Goal: Task Accomplishment & Management: Use online tool/utility

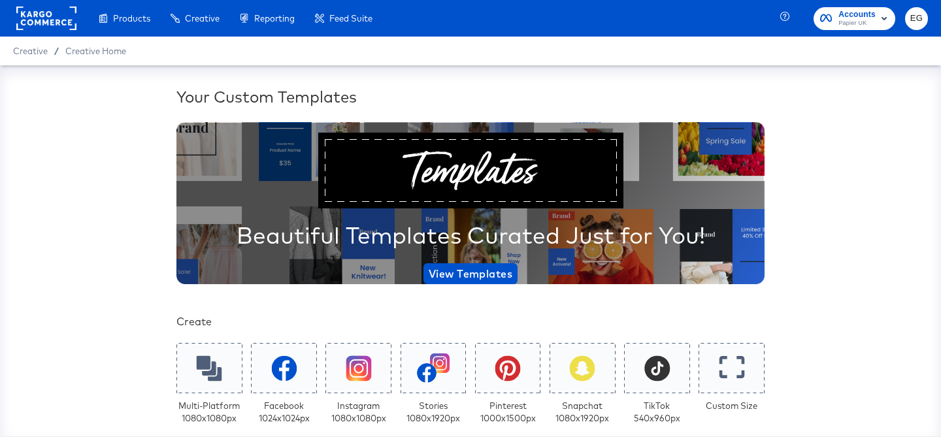
click at [0, 0] on div "Enhance Your Product Catalog, Map Them to Publishers, and Incorporate Overlay D…" at bounding box center [0, 0] width 0 height 0
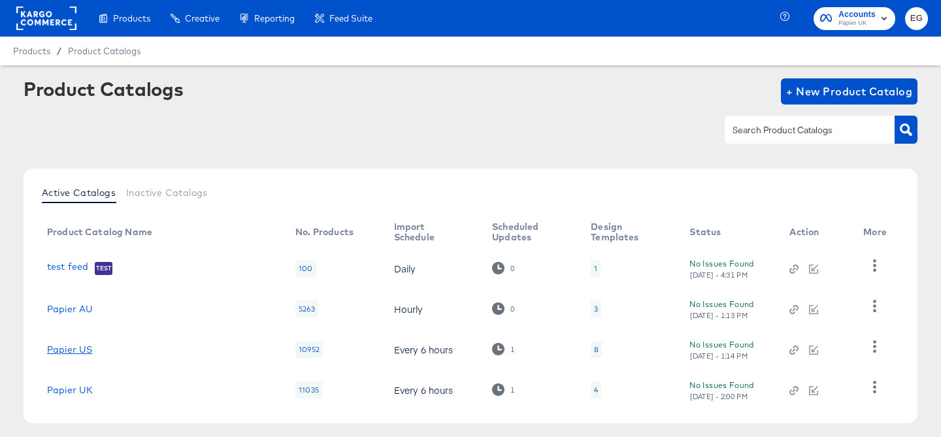
click at [76, 349] on link "Papier US" at bounding box center [69, 349] width 45 height 10
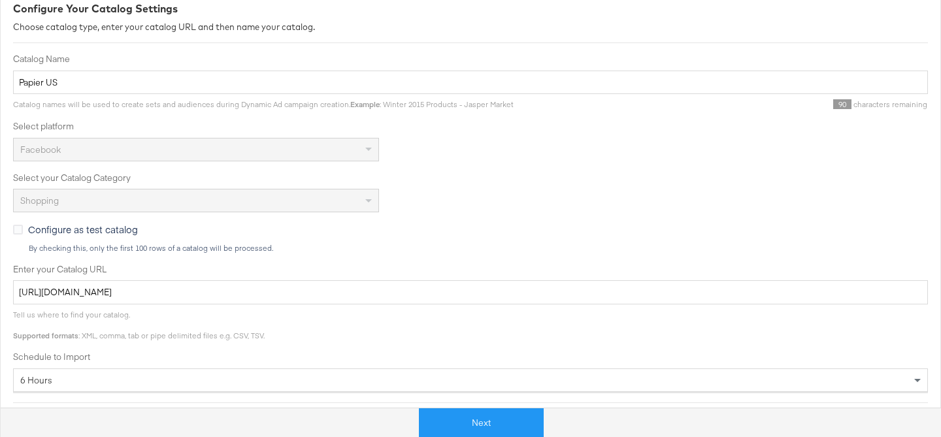
scroll to position [378, 0]
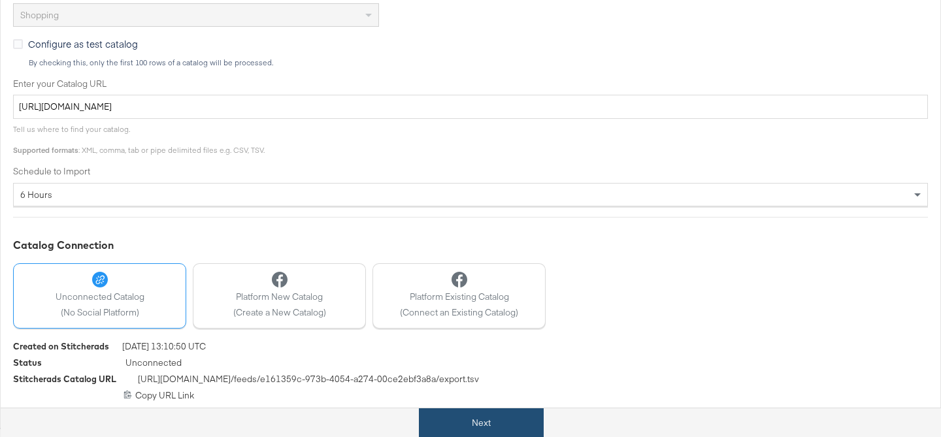
click at [463, 420] on button "Next" at bounding box center [481, 423] width 125 height 29
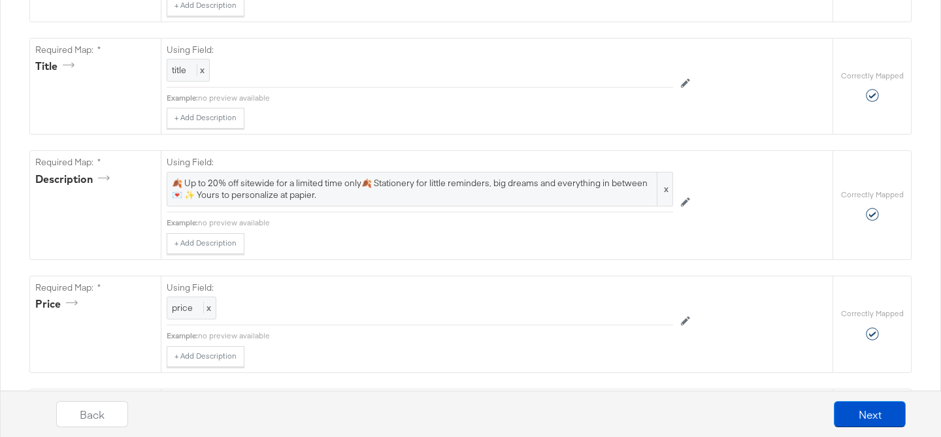
scroll to position [0, 0]
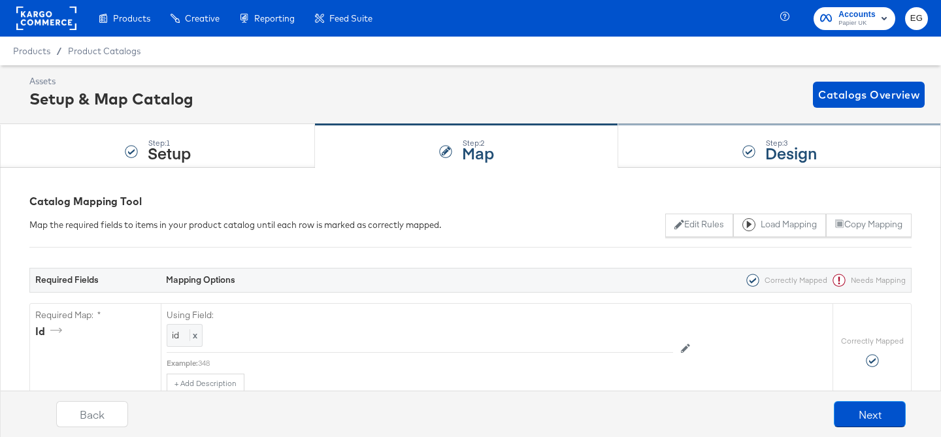
click at [799, 141] on div "Step: 3" at bounding box center [791, 143] width 52 height 9
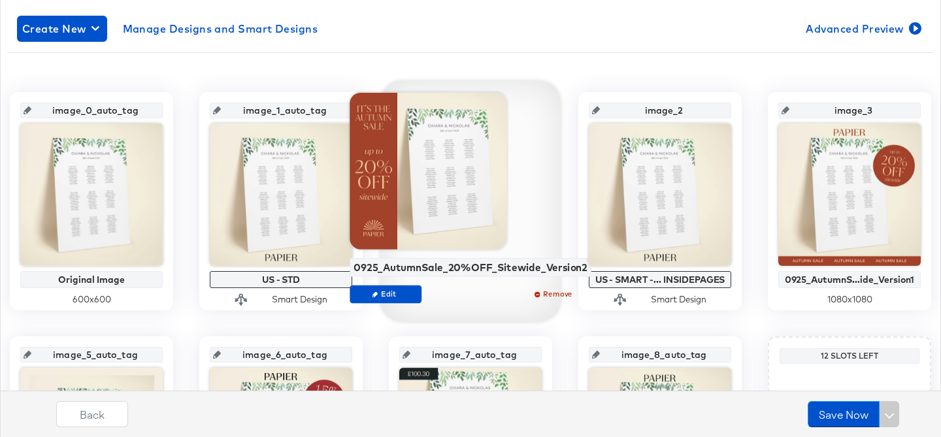
scroll to position [167, 0]
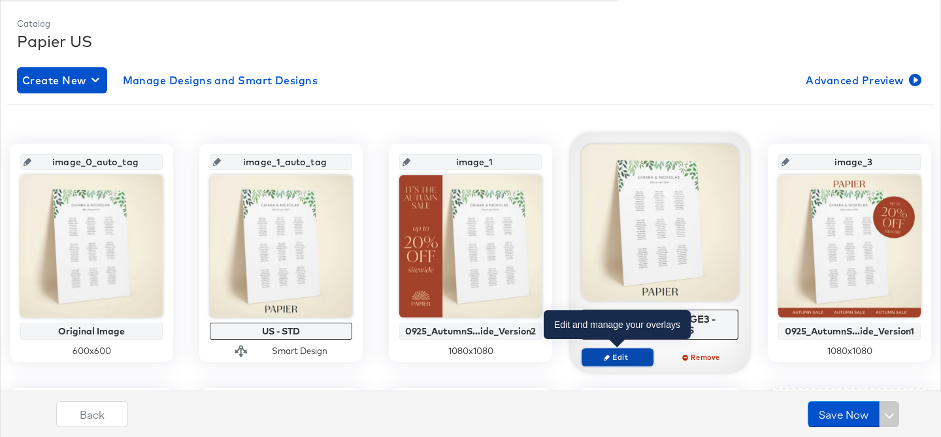
click at [630, 351] on button "Edit" at bounding box center [618, 357] width 72 height 18
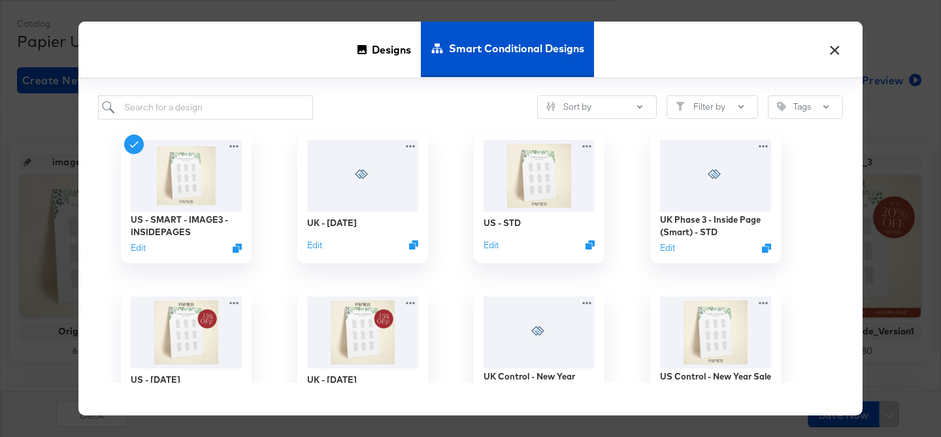
click at [835, 48] on button "×" at bounding box center [835, 47] width 24 height 24
